Goal: Transaction & Acquisition: Purchase product/service

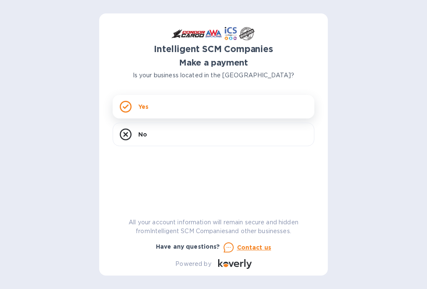
click at [138, 103] on p "Yes" at bounding box center [143, 107] width 10 height 8
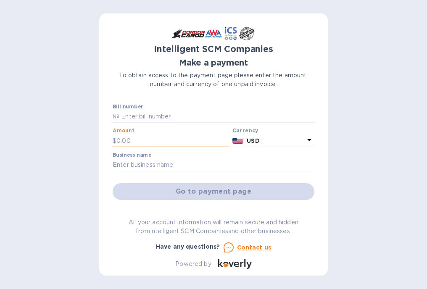
click at [145, 142] on input "text" at bounding box center [172, 141] width 113 height 13
drag, startPoint x: 123, startPoint y: 145, endPoint x: 112, endPoint y: 146, distance: 11.0
click at [112, 146] on div "Intelligent SCM Companies Make a payment To obtain access to the payment page p…" at bounding box center [213, 144] width 229 height 262
type input "295.00"
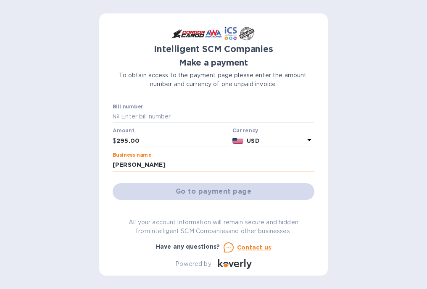
click at [176, 164] on input "[PERSON_NAME]" at bounding box center [214, 165] width 202 height 13
click at [206, 188] on div "Go to payment page" at bounding box center [213, 192] width 205 height 20
click at [209, 191] on div "Go to payment page" at bounding box center [213, 192] width 205 height 20
click at [148, 161] on input "[PERSON_NAME]" at bounding box center [214, 165] width 202 height 13
click at [158, 164] on input "[PERSON_NAME]" at bounding box center [214, 165] width 202 height 13
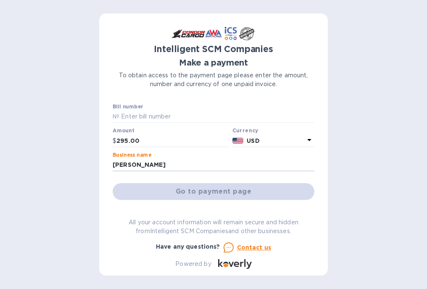
drag, startPoint x: 158, startPoint y: 164, endPoint x: 74, endPoint y: 169, distance: 83.8
click at [76, 169] on div "Intelligent SCM Companies Make a payment To obtain access to the payment page p…" at bounding box center [213, 144] width 427 height 289
type input "[PERSON_NAME]"
click at [304, 138] on icon at bounding box center [309, 140] width 10 height 10
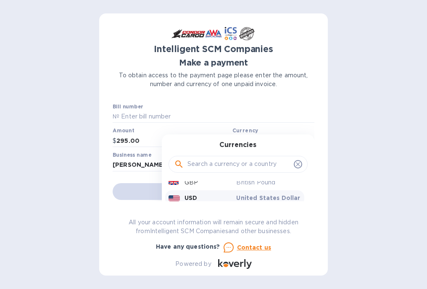
scroll to position [42, 0]
click at [260, 191] on p "United States Dollar" at bounding box center [268, 189] width 65 height 8
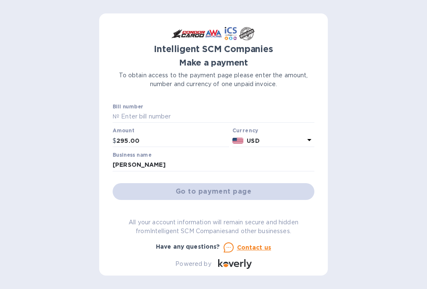
click at [218, 193] on div "Go to payment page" at bounding box center [213, 192] width 205 height 20
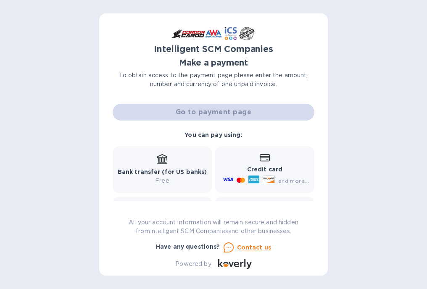
scroll to position [109, 0]
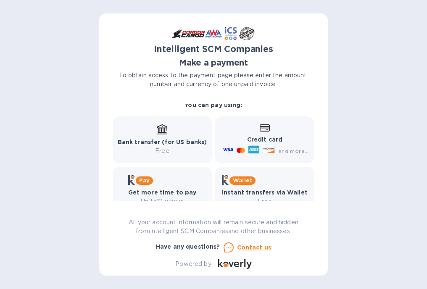
click at [249, 139] on b "Credit card" at bounding box center [264, 139] width 35 height 7
click at [260, 130] on icon at bounding box center [265, 128] width 10 height 8
click at [263, 126] on icon at bounding box center [265, 128] width 10 height 8
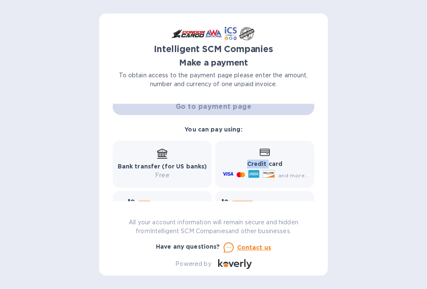
scroll to position [127, 0]
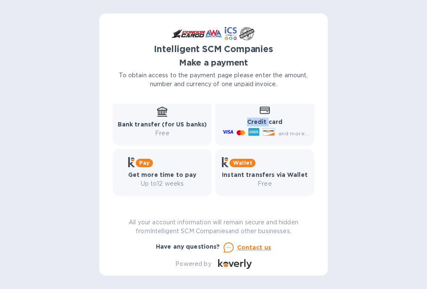
click at [261, 126] on p "Credit card" at bounding box center [265, 122] width 88 height 9
click at [262, 112] on icon at bounding box center [265, 111] width 10 height 8
click at [260, 128] on div "and more..." at bounding box center [267, 133] width 92 height 13
click at [226, 130] on icon at bounding box center [227, 132] width 11 height 11
click at [262, 122] on b "Credit card" at bounding box center [264, 122] width 35 height 7
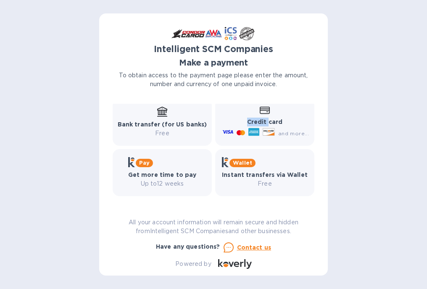
click at [262, 122] on b "Credit card" at bounding box center [264, 122] width 35 height 7
drag, startPoint x: 262, startPoint y: 122, endPoint x: 265, endPoint y: 112, distance: 10.0
click at [265, 112] on icon at bounding box center [265, 111] width 10 height 8
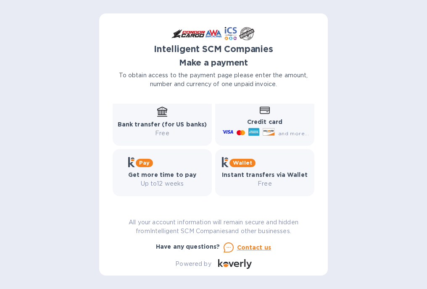
drag, startPoint x: 314, startPoint y: 196, endPoint x: 312, endPoint y: 205, distance: 9.5
click at [312, 205] on div "Intelligent SCM Companies Make a payment To obtain access to the payment page p…" at bounding box center [213, 144] width 229 height 262
click at [301, 135] on span "and more..." at bounding box center [293, 133] width 31 height 6
click at [225, 132] on icon at bounding box center [227, 131] width 11 height 3
click at [237, 132] on icon at bounding box center [239, 132] width 4 height 5
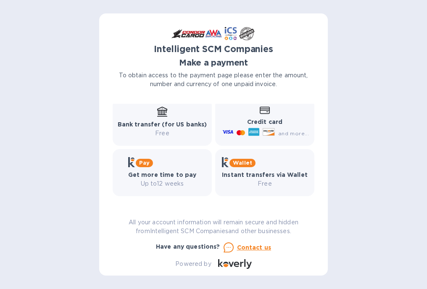
click at [237, 132] on icon at bounding box center [239, 132] width 4 height 5
click at [272, 111] on div "Credit card and more..." at bounding box center [265, 122] width 88 height 32
click at [260, 115] on div "Credit card and more..." at bounding box center [265, 122] width 88 height 32
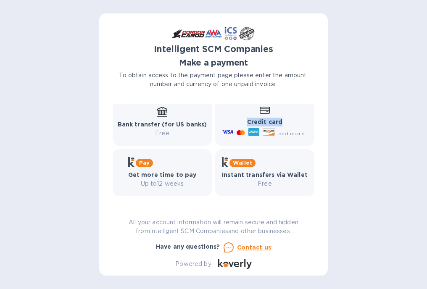
drag, startPoint x: 260, startPoint y: 115, endPoint x: 294, endPoint y: 121, distance: 34.6
click at [294, 121] on p "Credit card" at bounding box center [265, 122] width 88 height 9
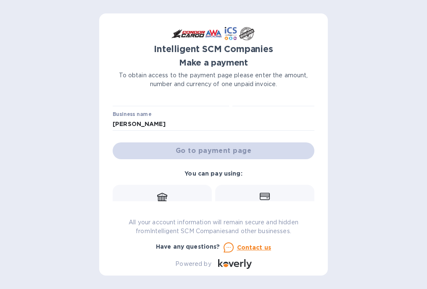
scroll to position [33, 0]
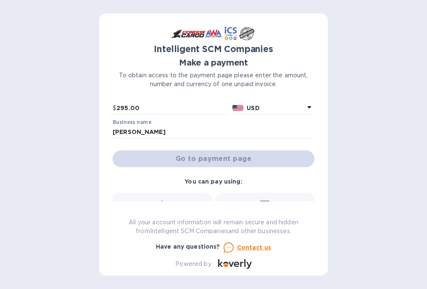
click at [207, 156] on div "Go to payment page" at bounding box center [213, 159] width 205 height 20
click at [207, 161] on div "Go to payment page" at bounding box center [213, 159] width 205 height 20
drag, startPoint x: 207, startPoint y: 161, endPoint x: 240, endPoint y: 159, distance: 32.9
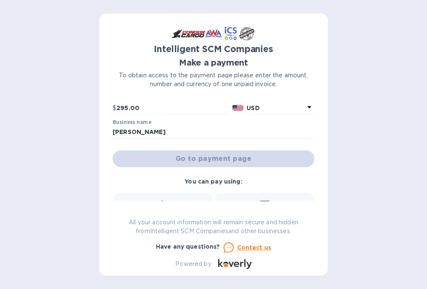
click at [240, 159] on div "Go to payment page" at bounding box center [213, 159] width 205 height 20
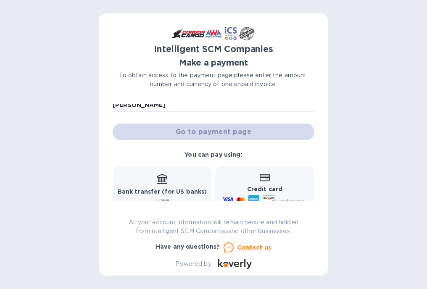
scroll to position [117, 0]
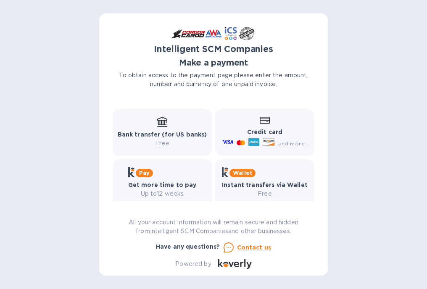
click at [257, 131] on b "Credit card" at bounding box center [264, 132] width 35 height 7
click at [259, 128] on p "Credit card" at bounding box center [265, 132] width 88 height 9
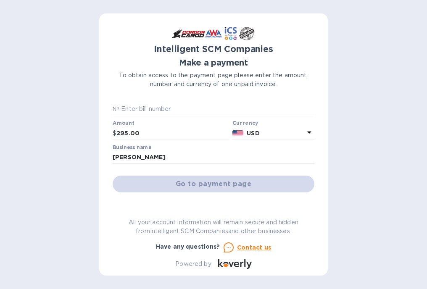
scroll to position [0, 0]
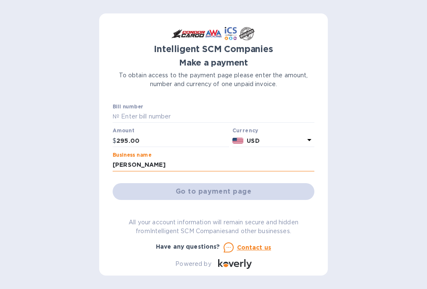
click at [194, 162] on input "[PERSON_NAME]" at bounding box center [214, 165] width 202 height 13
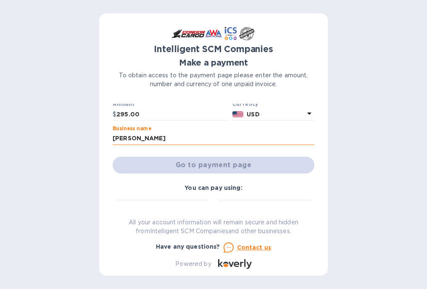
scroll to position [42, 0]
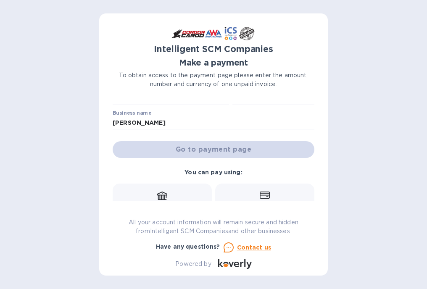
click at [212, 148] on div "Go to payment page" at bounding box center [213, 150] width 205 height 20
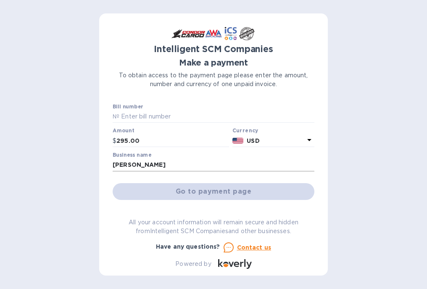
click at [201, 162] on input "[PERSON_NAME]" at bounding box center [214, 165] width 202 height 13
click at [164, 139] on input "295.00" at bounding box center [172, 141] width 113 height 13
click at [271, 137] on p "USD" at bounding box center [276, 141] width 58 height 9
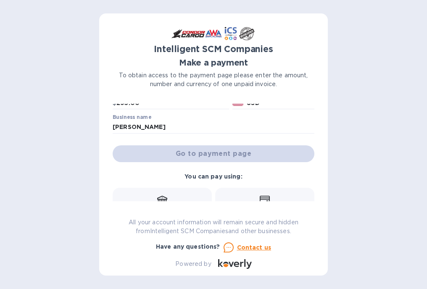
scroll to position [9, 0]
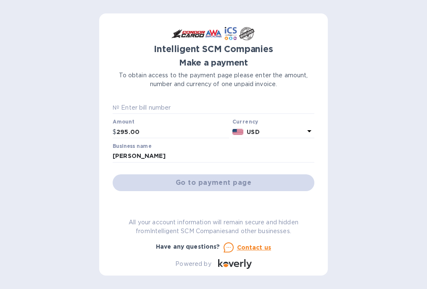
click at [269, 128] on p "USD" at bounding box center [276, 132] width 58 height 9
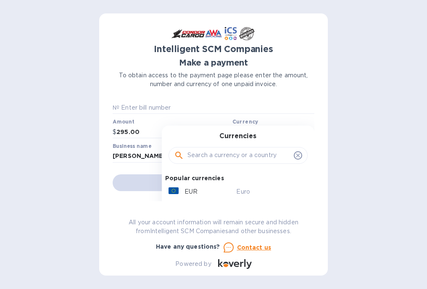
scroll to position [42, 0]
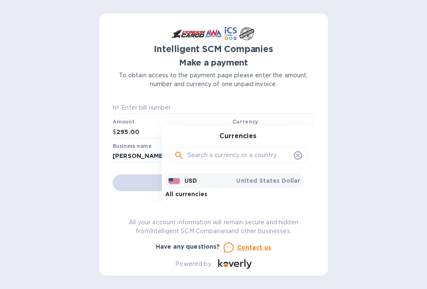
click at [257, 178] on p "United States Dollar" at bounding box center [268, 181] width 65 height 8
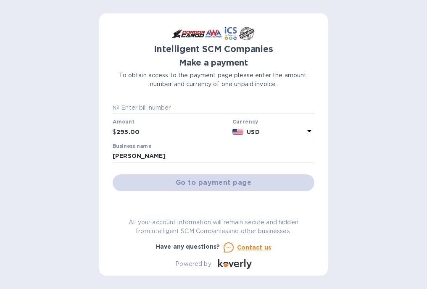
click at [235, 181] on div "Go to payment page" at bounding box center [213, 183] width 205 height 20
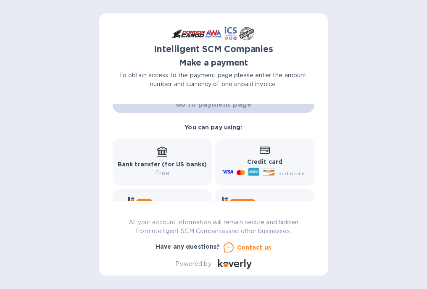
scroll to position [90, 0]
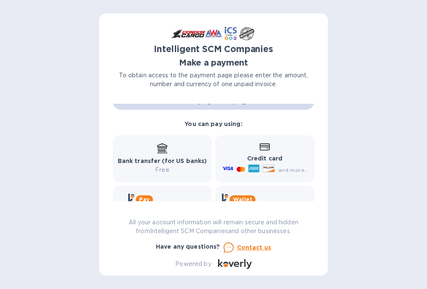
click at [265, 146] on icon at bounding box center [265, 146] width 10 height 7
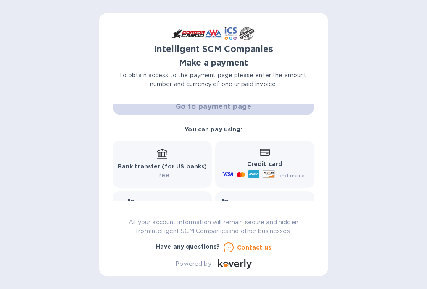
scroll to position [127, 0]
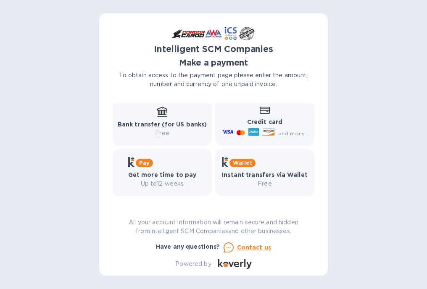
click at [262, 114] on icon at bounding box center [265, 110] width 10 height 7
click at [260, 127] on div "and more..." at bounding box center [267, 133] width 92 height 13
drag, startPoint x: 260, startPoint y: 127, endPoint x: 257, endPoint y: 119, distance: 8.8
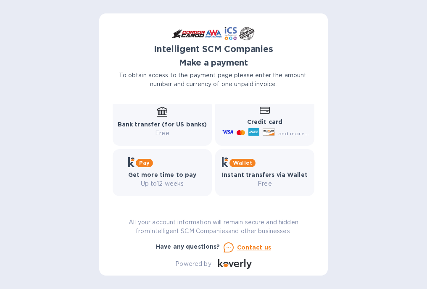
click at [257, 119] on b "Credit card" at bounding box center [264, 122] width 35 height 7
drag, startPoint x: 257, startPoint y: 119, endPoint x: 259, endPoint y: 112, distance: 7.5
click at [260, 112] on icon at bounding box center [265, 111] width 10 height 8
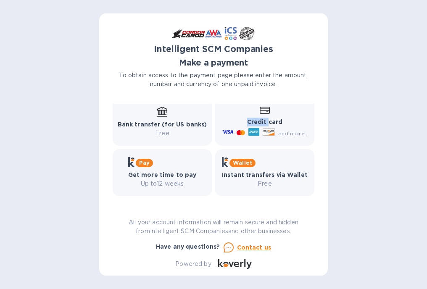
click at [260, 112] on icon at bounding box center [265, 111] width 10 height 8
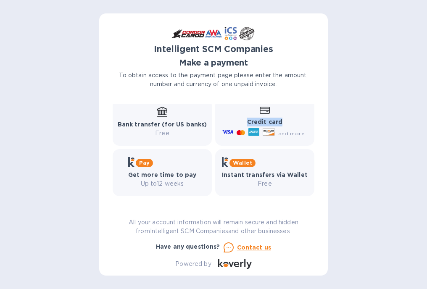
click at [260, 112] on icon at bounding box center [265, 111] width 10 height 8
drag, startPoint x: 259, startPoint y: 112, endPoint x: 230, endPoint y: 136, distance: 38.3
click at [230, 136] on icon at bounding box center [227, 132] width 11 height 11
click at [230, 130] on icon at bounding box center [227, 132] width 11 height 11
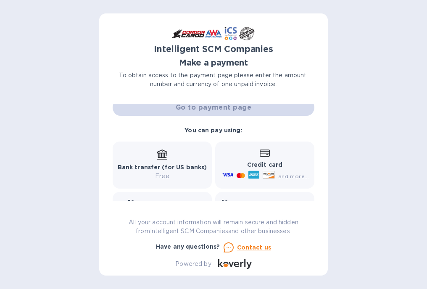
scroll to position [0, 0]
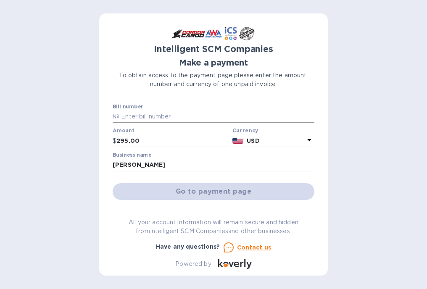
click at [162, 117] on input "text" at bounding box center [216, 117] width 195 height 13
type input "s"
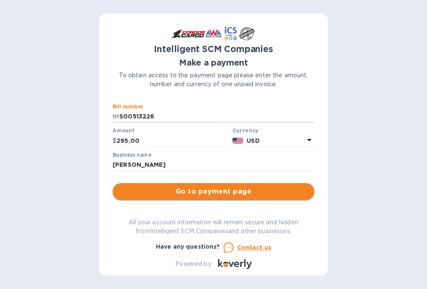
type input "S00513226"
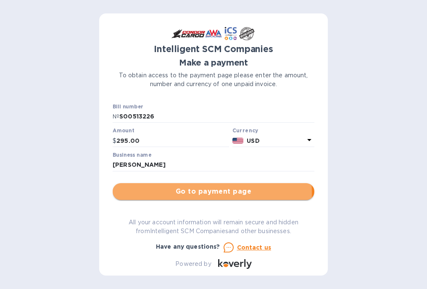
click at [199, 193] on span "Go to payment page" at bounding box center [213, 192] width 188 height 10
